Goal: Book appointment/travel/reservation

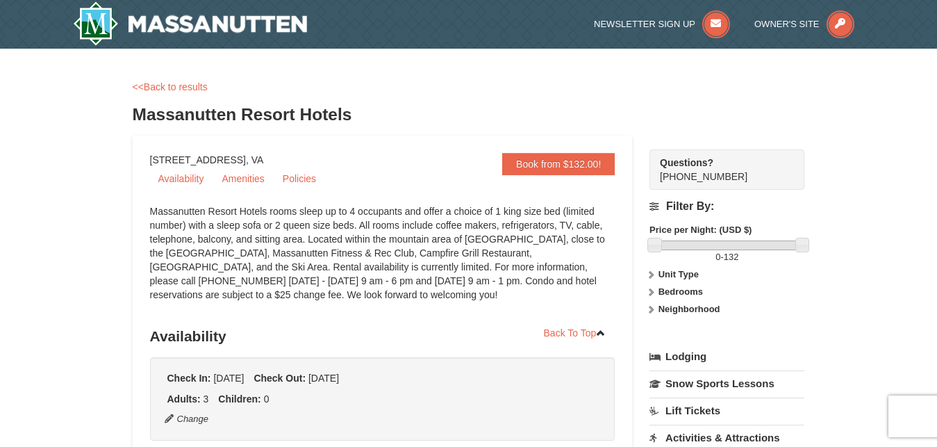
click at [768, 88] on div "<<Back to results" at bounding box center [469, 87] width 672 height 14
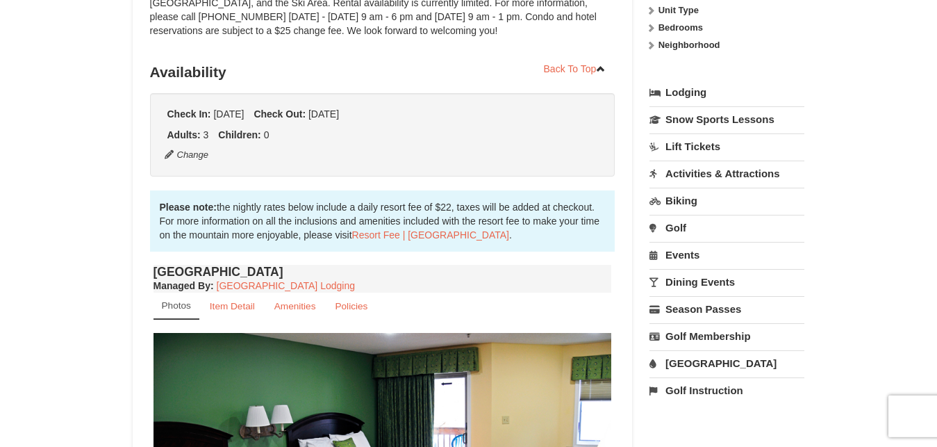
scroll to position [283, 0]
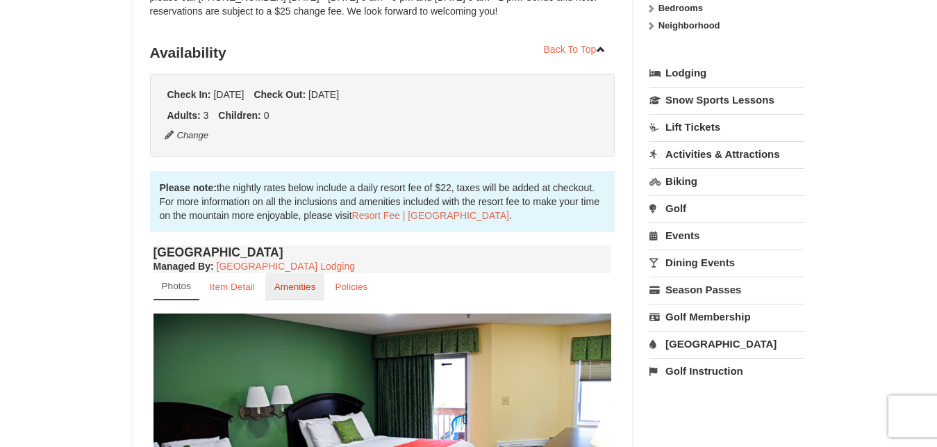
click at [290, 287] on small "Amenities" at bounding box center [295, 286] width 42 height 10
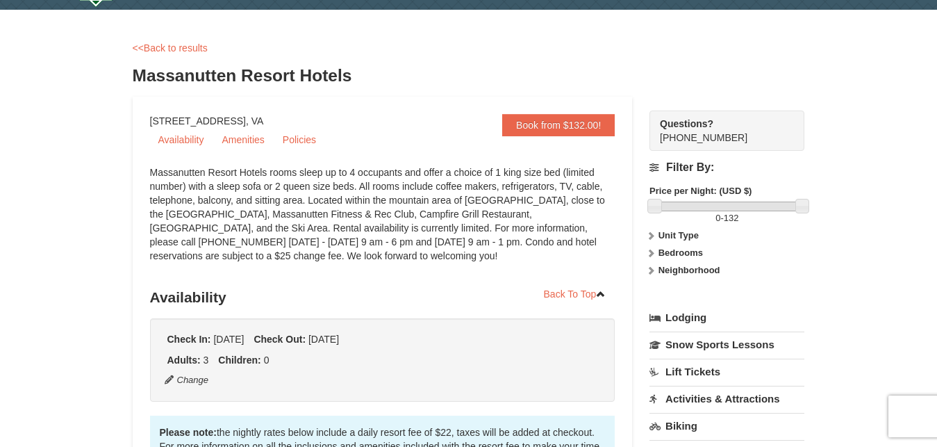
scroll to position [0, 0]
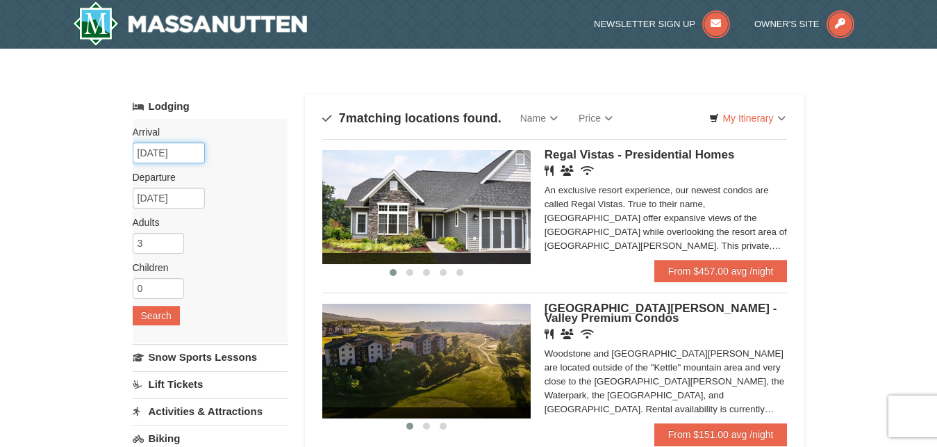
click at [187, 152] on input "[DATE]" at bounding box center [169, 152] width 72 height 21
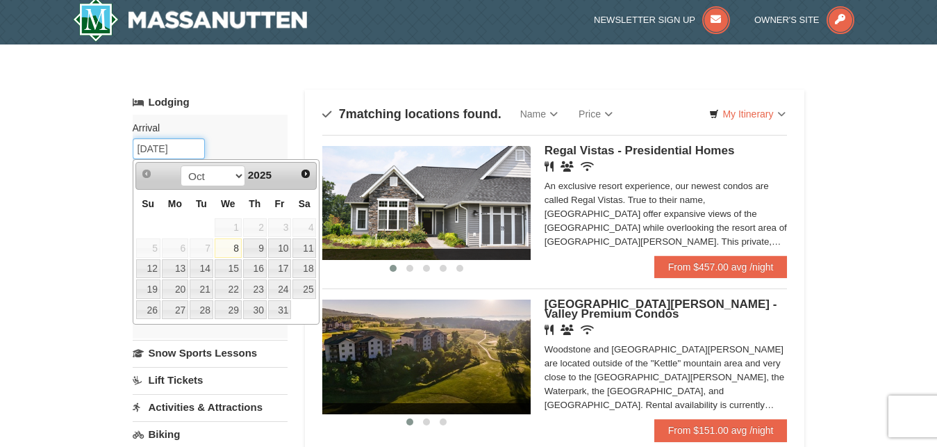
scroll to position [4, 0]
click at [251, 242] on link "9" at bounding box center [255, 247] width 24 height 19
type input "10/09/2025"
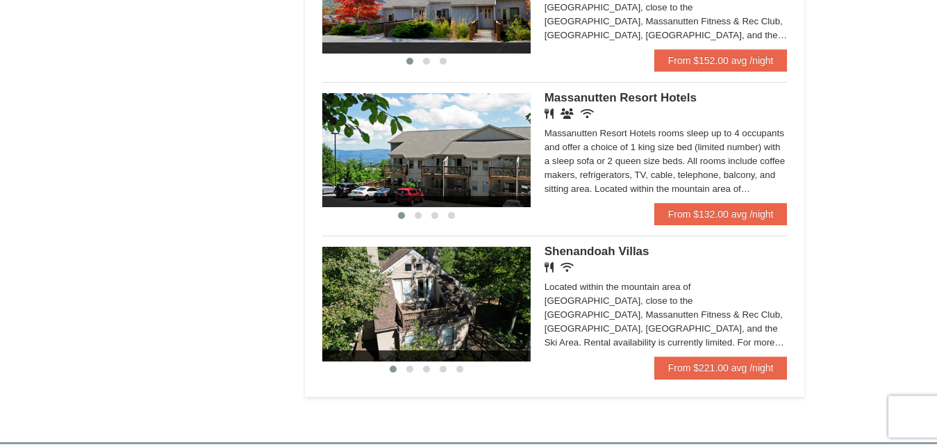
scroll to position [854, 0]
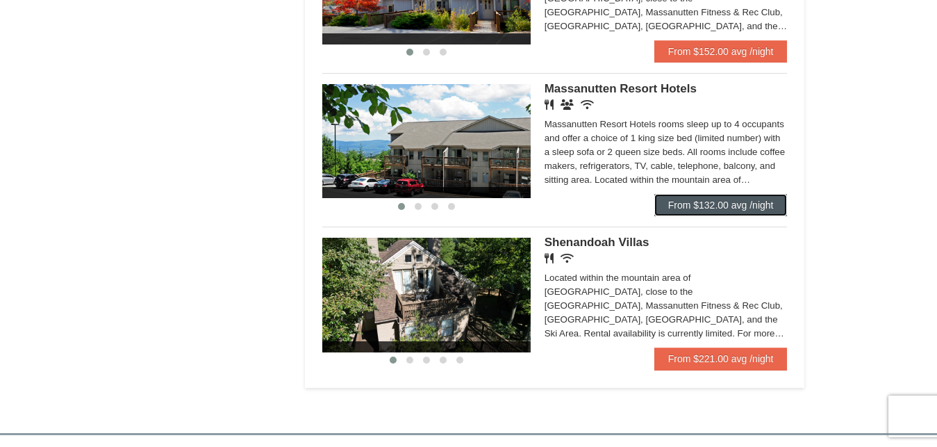
click at [686, 200] on link "From $132.00 avg /night" at bounding box center [720, 205] width 133 height 22
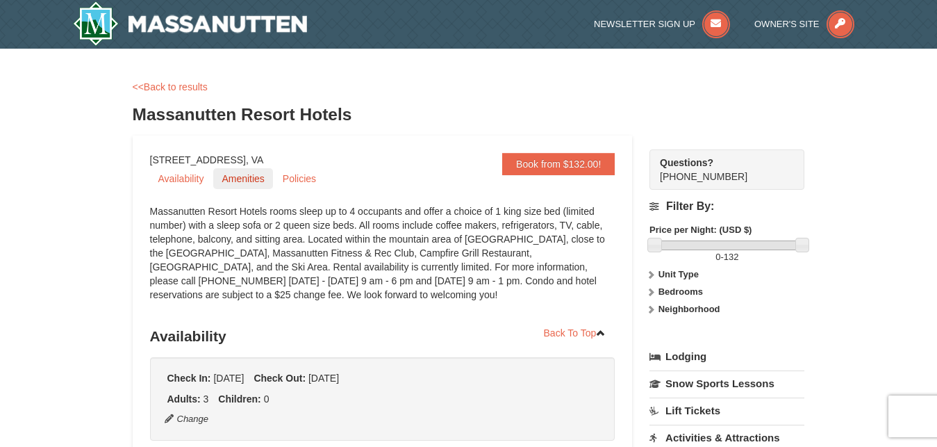
click at [251, 184] on link "Amenities" at bounding box center [242, 178] width 59 height 21
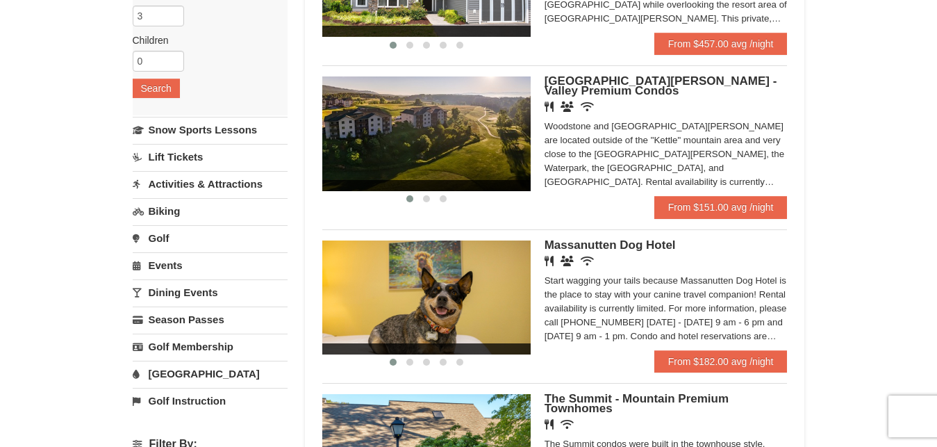
scroll to position [254, 0]
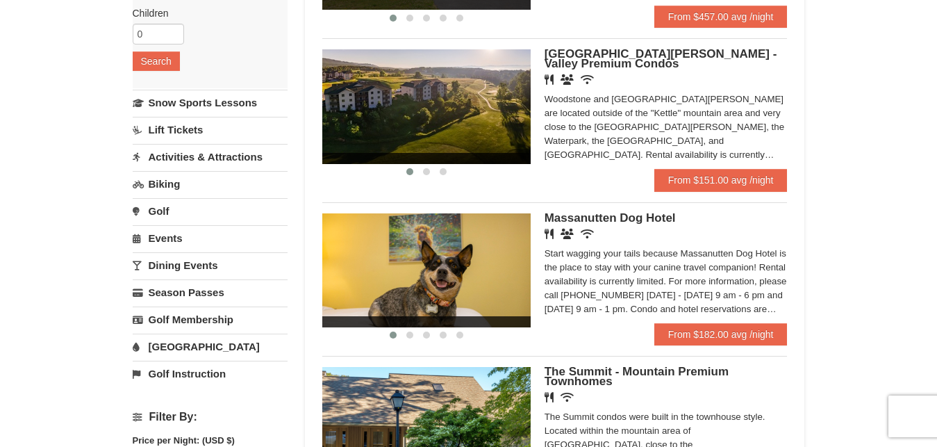
click at [154, 190] on link "Biking" at bounding box center [210, 184] width 155 height 26
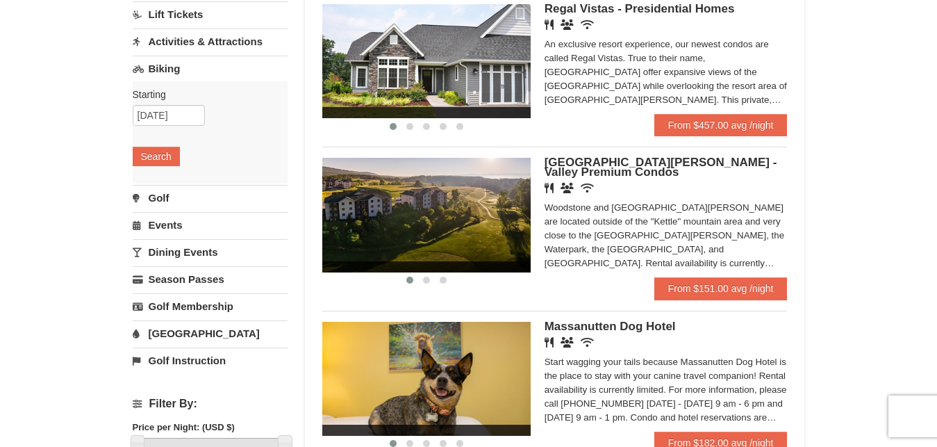
scroll to position [140, 0]
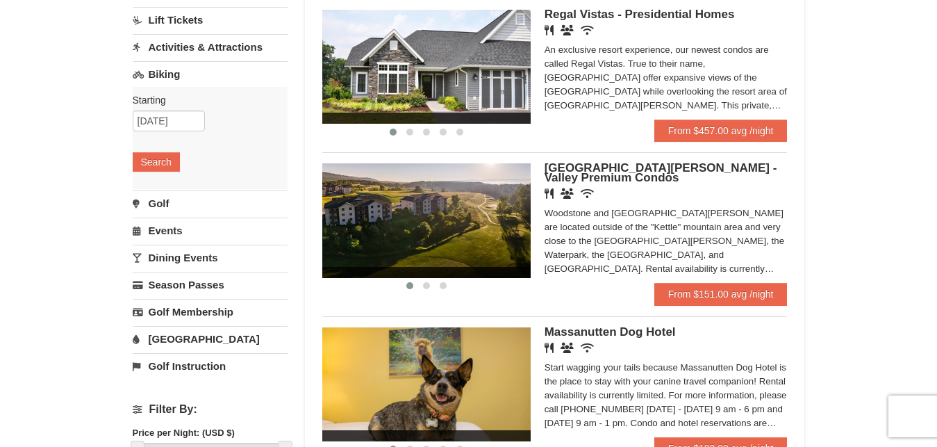
click at [169, 55] on link "Activities & Attractions" at bounding box center [210, 47] width 155 height 26
click at [199, 180] on link "Biking" at bounding box center [210, 176] width 155 height 26
click at [170, 158] on button "Search" at bounding box center [156, 161] width 47 height 19
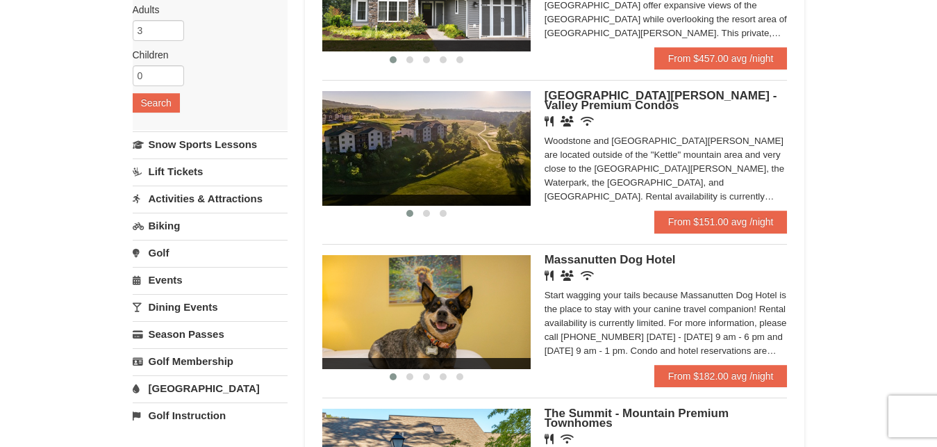
scroll to position [213, 0]
click at [183, 197] on link "Activities & Attractions" at bounding box center [210, 198] width 155 height 26
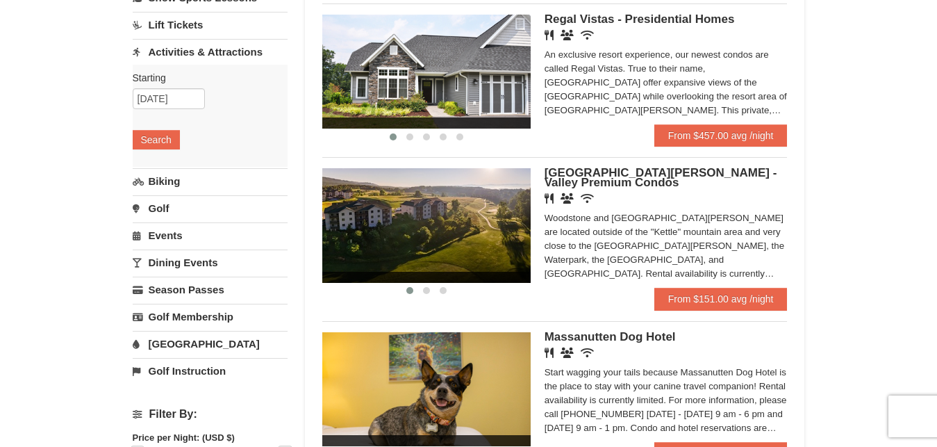
scroll to position [133, 0]
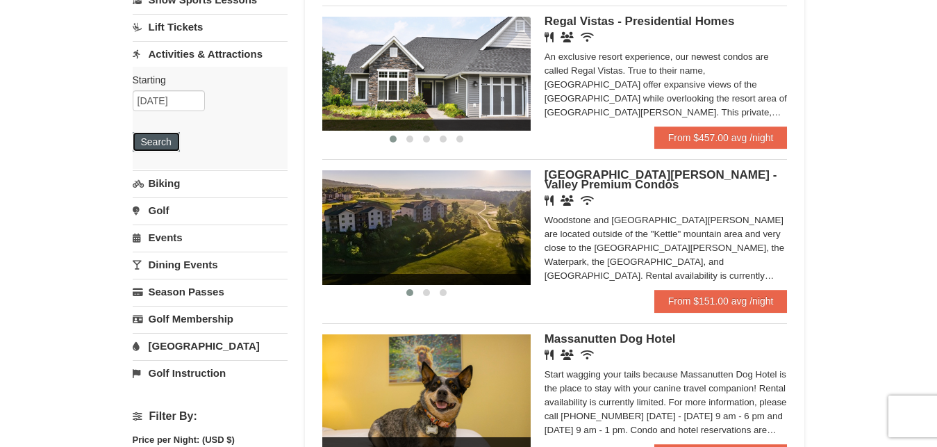
click at [170, 144] on button "Search" at bounding box center [156, 141] width 47 height 19
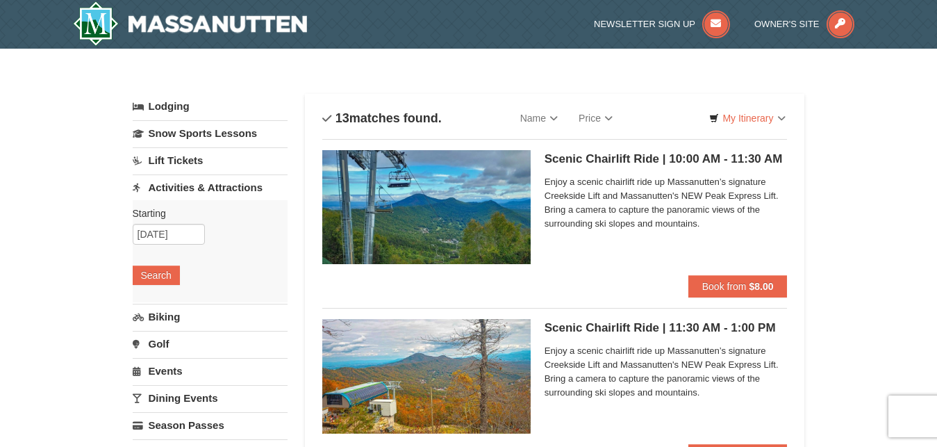
click at [185, 113] on link "Lodging" at bounding box center [210, 106] width 155 height 25
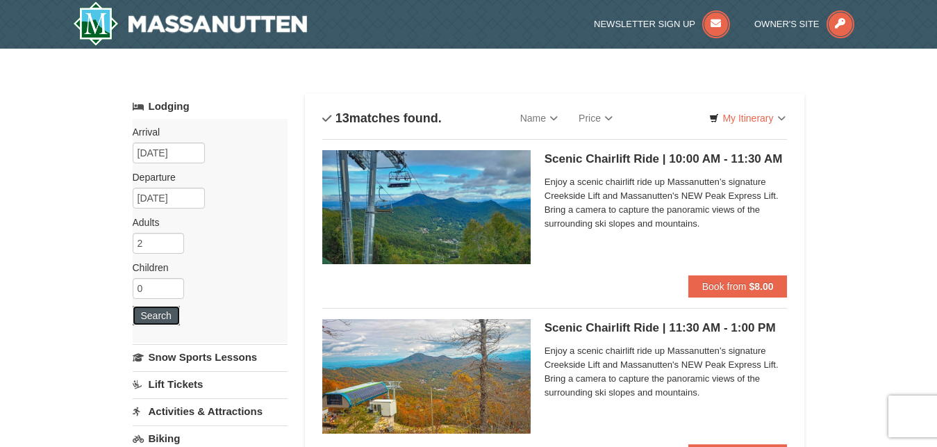
click at [144, 314] on button "Search" at bounding box center [156, 315] width 47 height 19
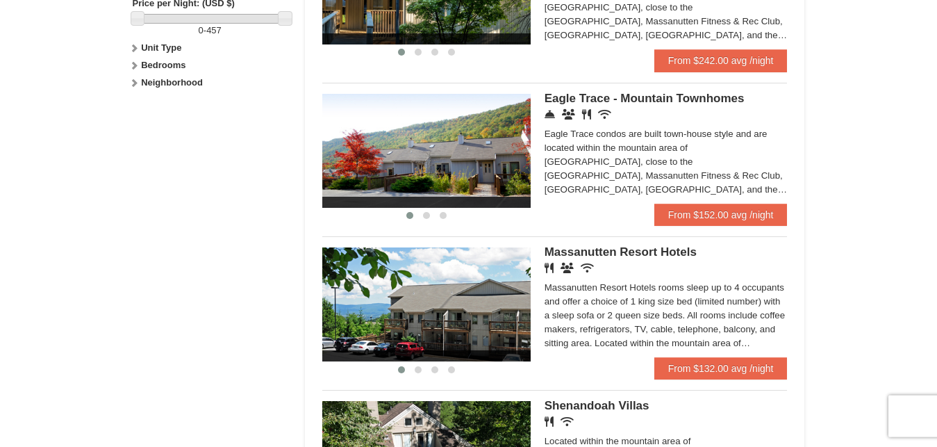
scroll to position [709, 0]
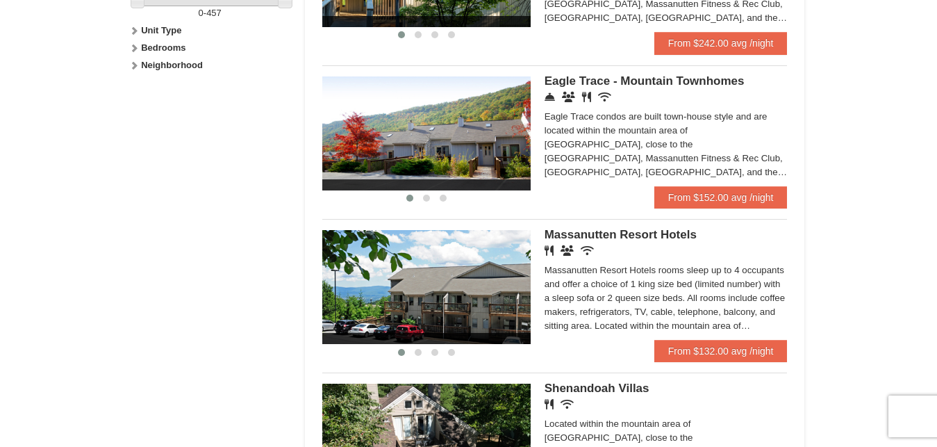
click at [607, 280] on div "Massanutten Resort Hotels rooms sleep up to 4 occupants and offer a choice of 1…" at bounding box center [666, 297] width 243 height 69
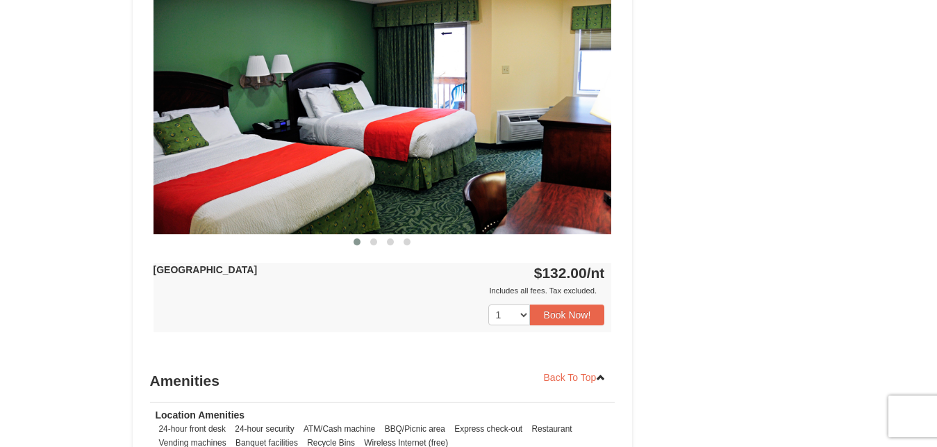
scroll to position [992, 0]
